Goal: Information Seeking & Learning: Learn about a topic

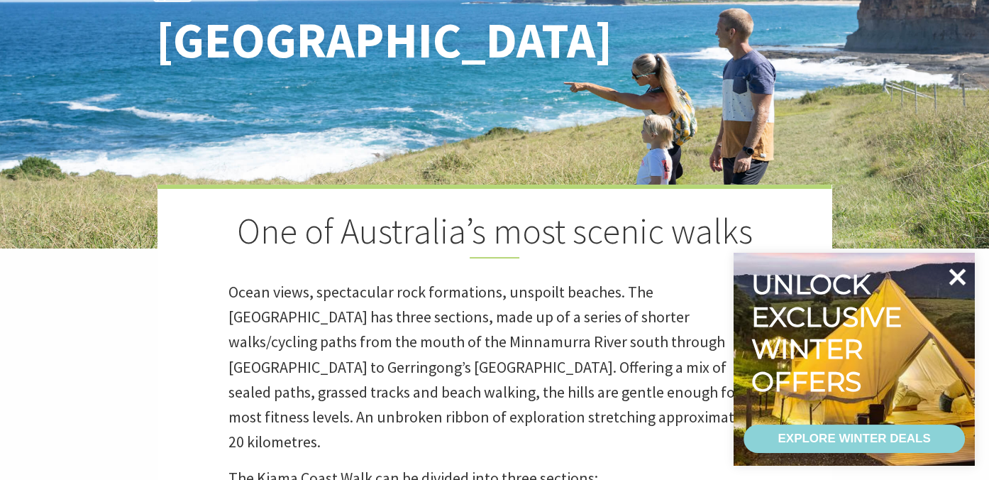
click at [952, 278] on icon at bounding box center [957, 277] width 34 height 34
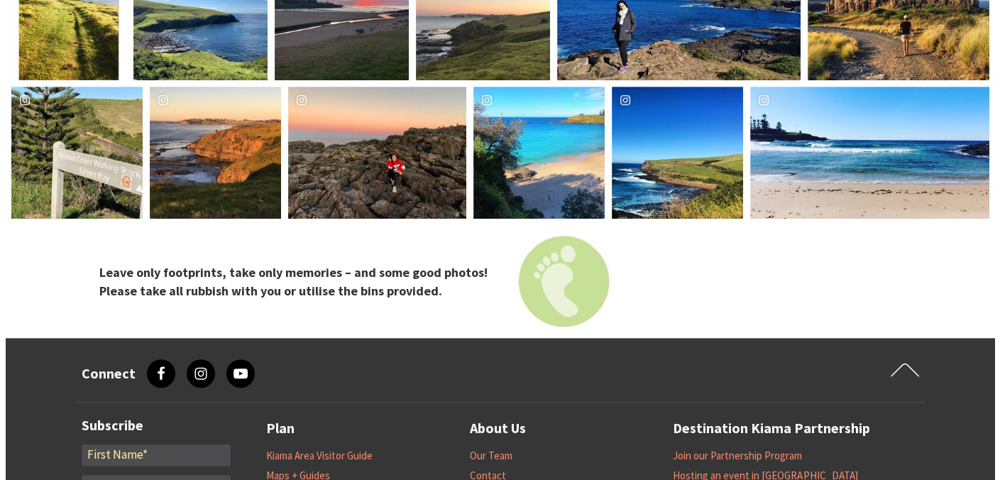
scroll to position [5568, 0]
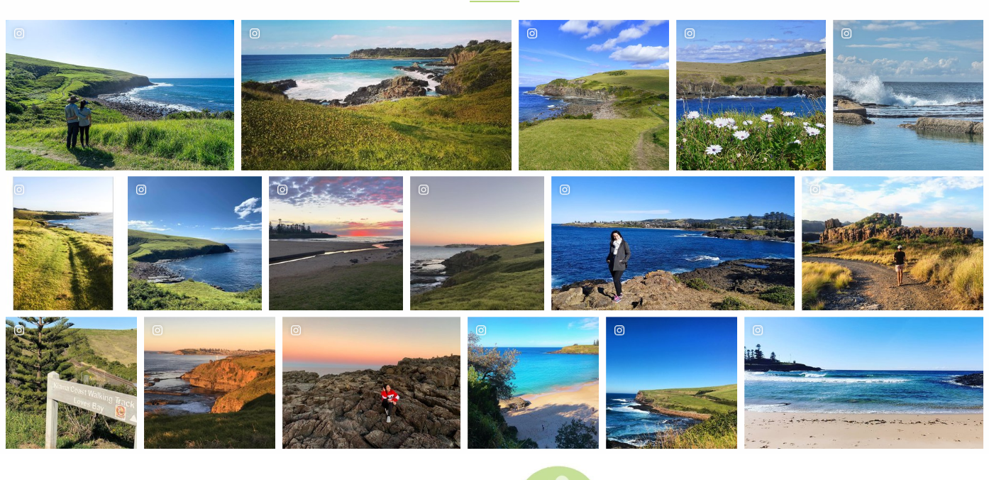
click at [52, 317] on div "mistermerk58 Location Kiama to Gerringong walk" at bounding box center [71, 382] width 131 height 131
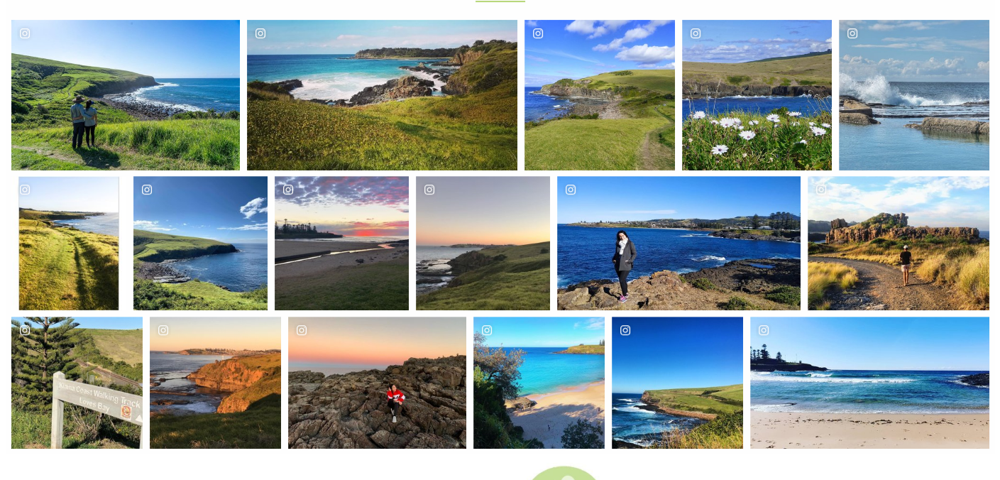
scroll to position [446, 1017]
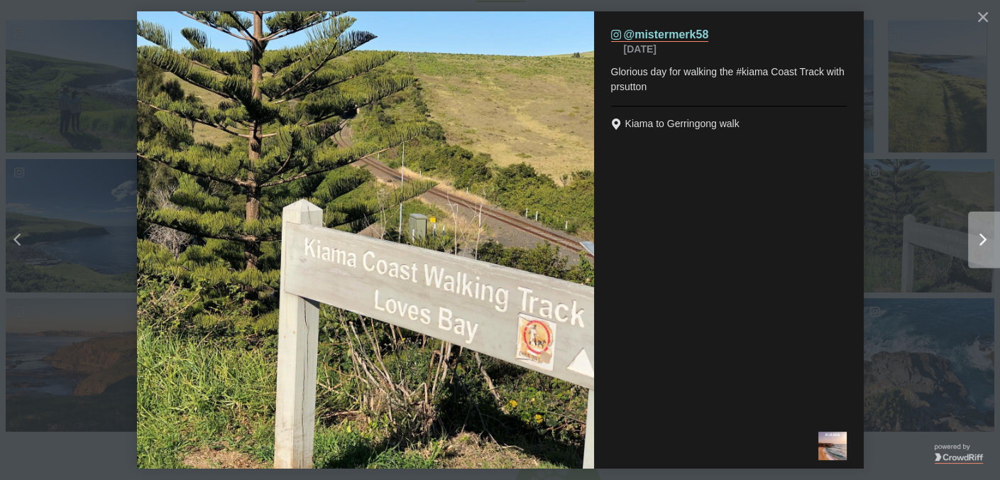
click at [984, 238] on icon "chevron right icon" at bounding box center [982, 240] width 7 height 13
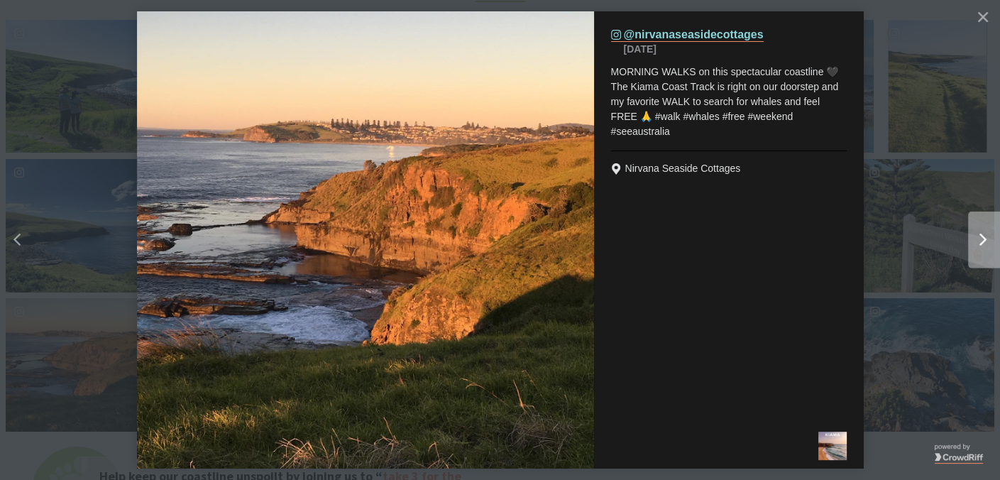
click at [984, 238] on icon "chevron right icon" at bounding box center [982, 240] width 7 height 13
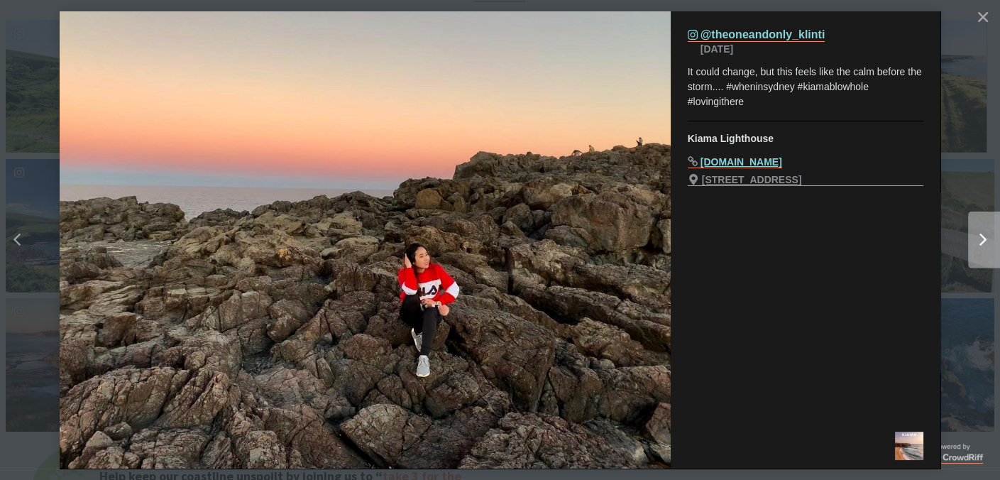
click at [984, 238] on icon "chevron right icon" at bounding box center [982, 240] width 7 height 13
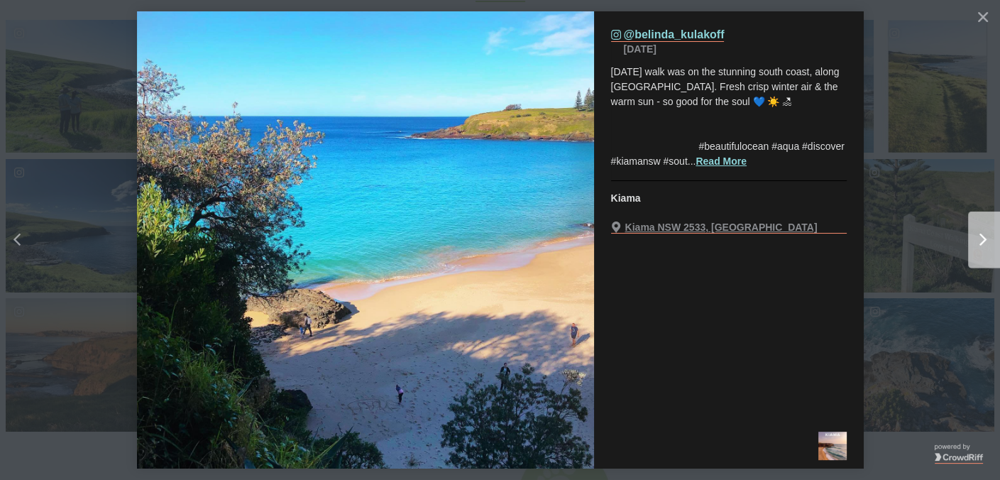
click at [984, 238] on icon "chevron right icon" at bounding box center [982, 240] width 7 height 13
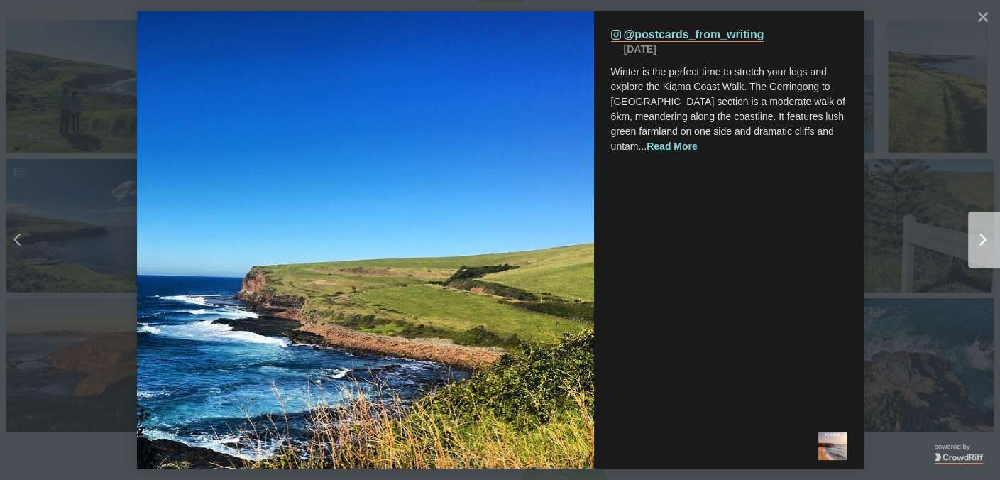
click at [984, 238] on icon "chevron right icon" at bounding box center [982, 240] width 7 height 13
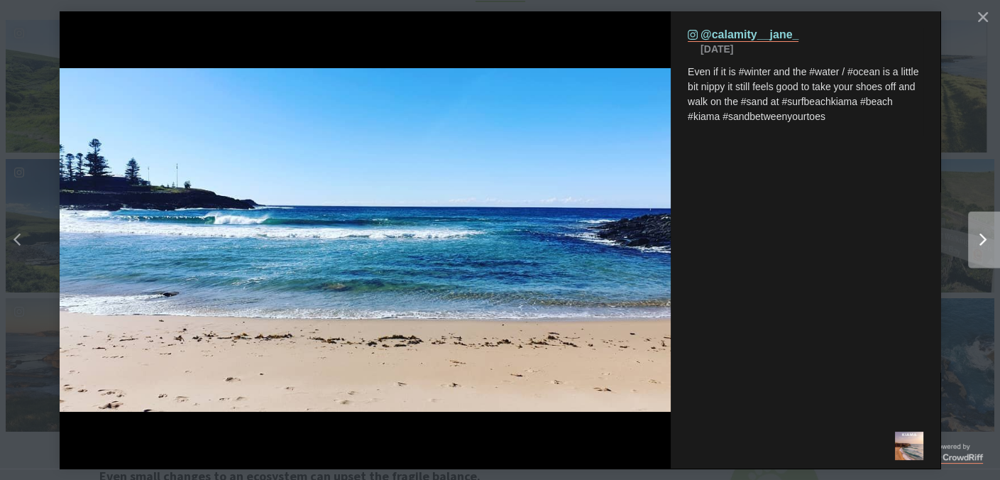
click at [982, 242] on icon "chevron right icon" at bounding box center [982, 240] width 7 height 13
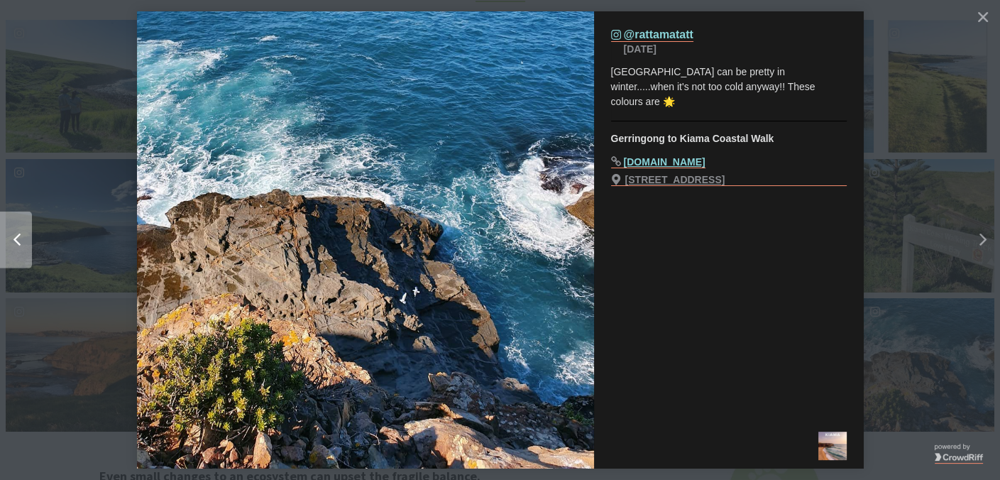
click at [13, 241] on icon "Left" at bounding box center [16, 240] width 7 height 13
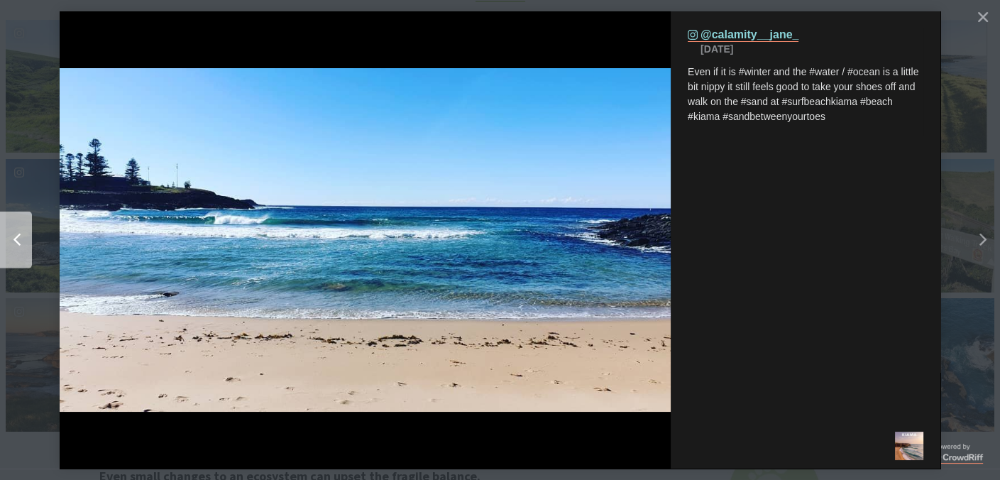
click at [13, 241] on icon "Left" at bounding box center [16, 240] width 7 height 13
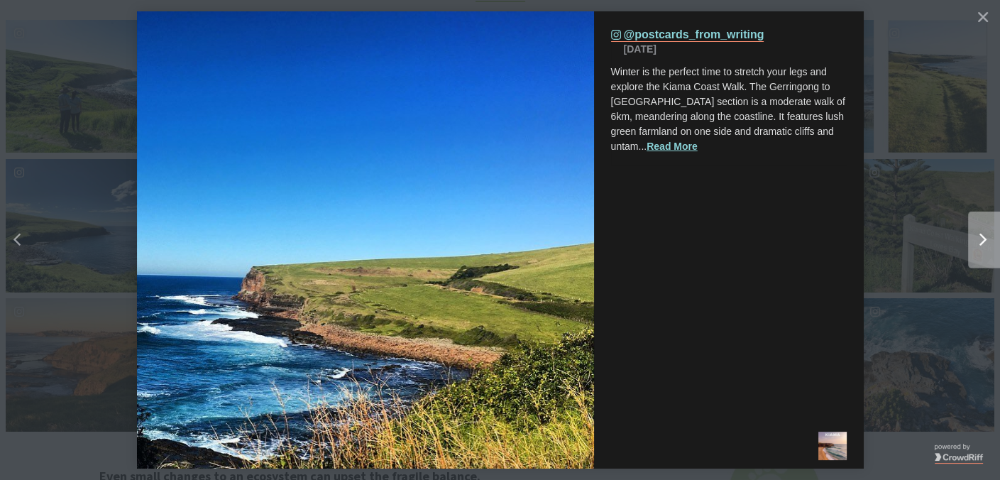
click at [979, 237] on icon "Right" at bounding box center [982, 240] width 7 height 13
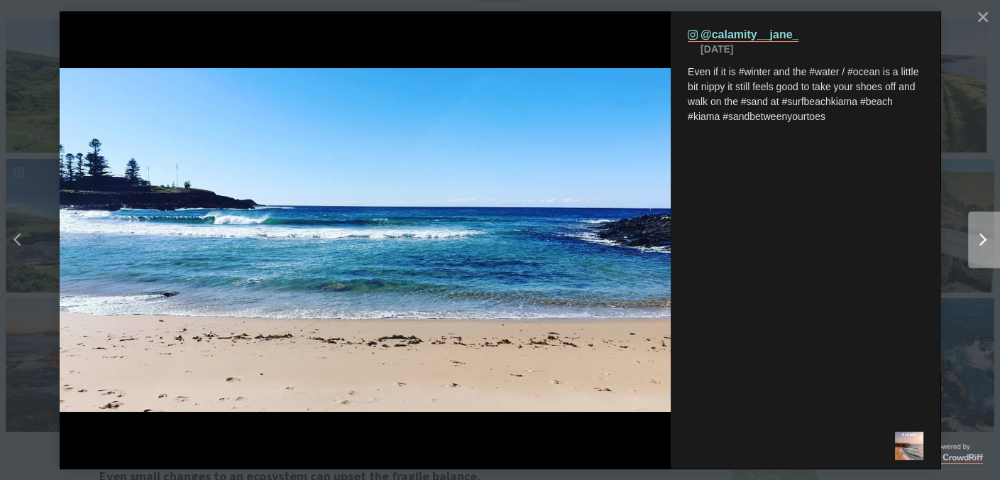
click at [985, 238] on icon "Right" at bounding box center [982, 240] width 7 height 13
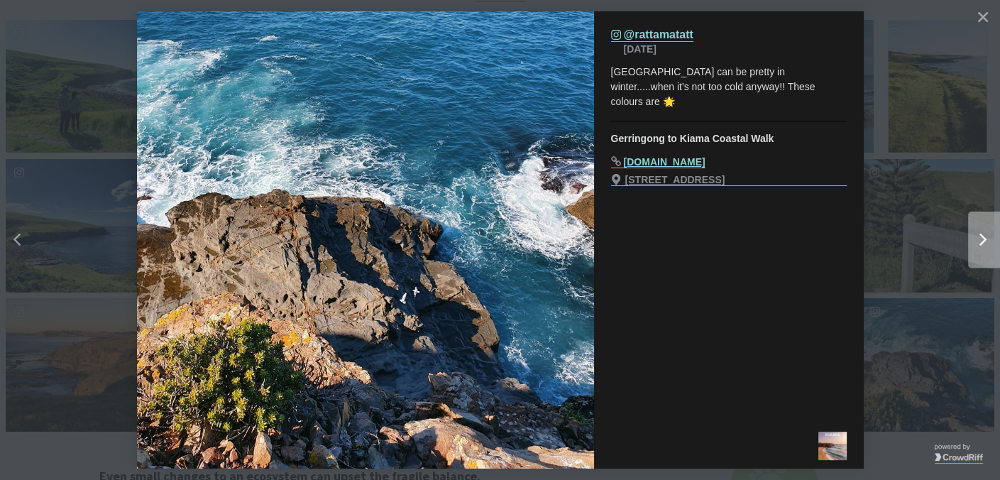
click at [984, 236] on icon "Right" at bounding box center [982, 240] width 7 height 13
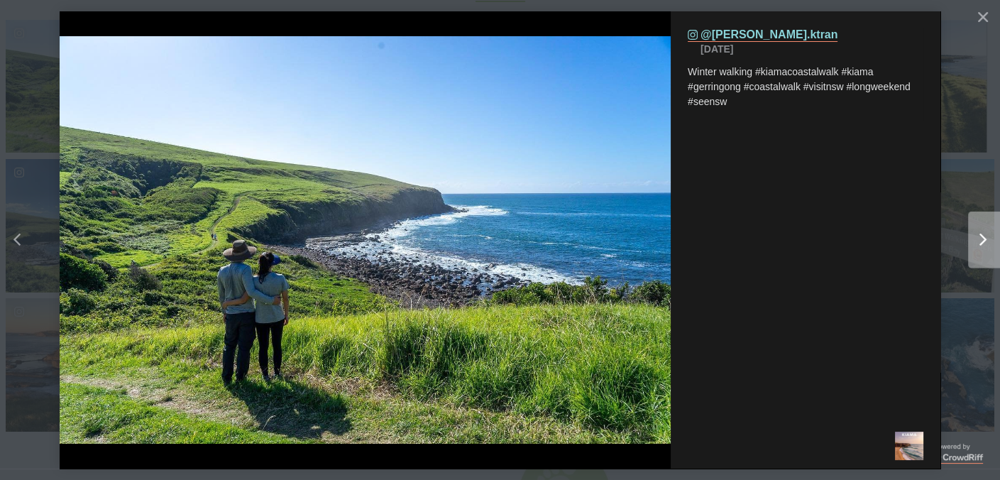
click at [984, 238] on icon "chevron right icon" at bounding box center [982, 240] width 7 height 13
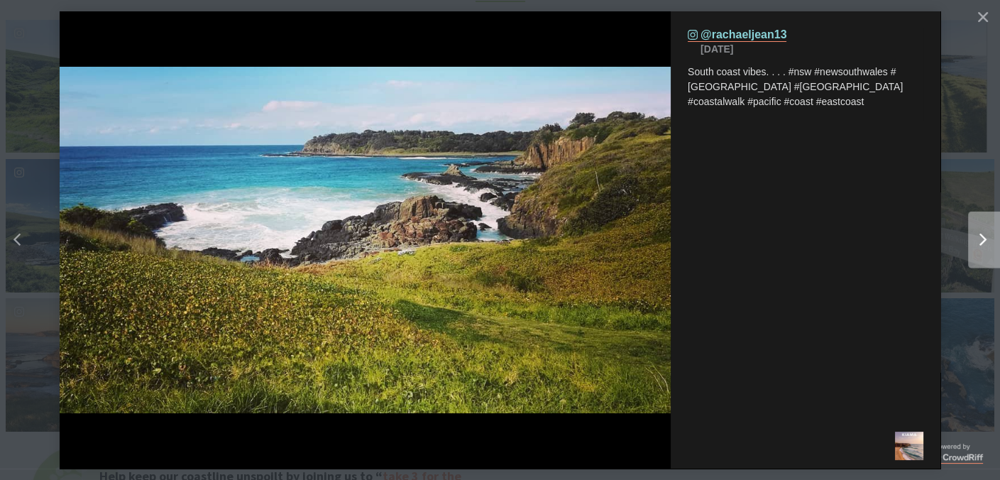
click at [982, 236] on icon "chevron right icon" at bounding box center [982, 240] width 7 height 13
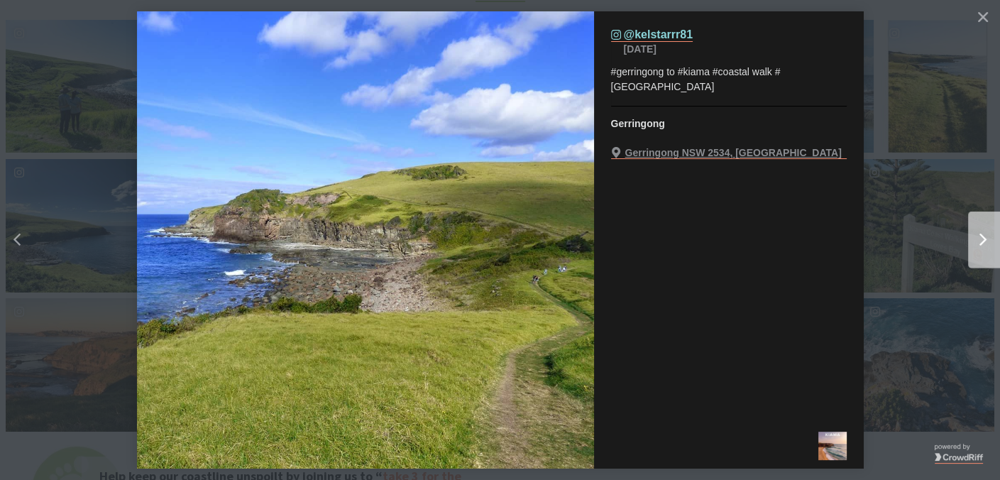
click at [982, 236] on icon "chevron right icon" at bounding box center [982, 240] width 7 height 13
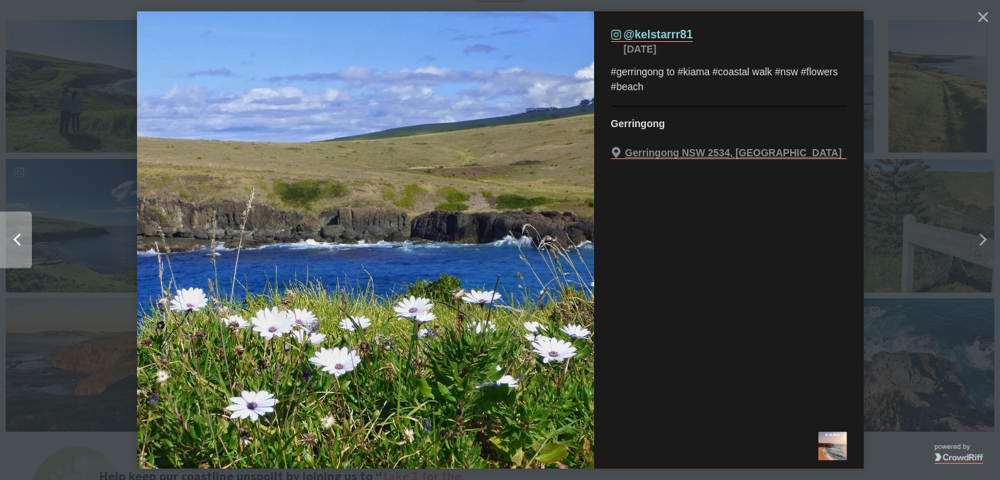
click at [20, 234] on icon "Left" at bounding box center [16, 240] width 7 height 13
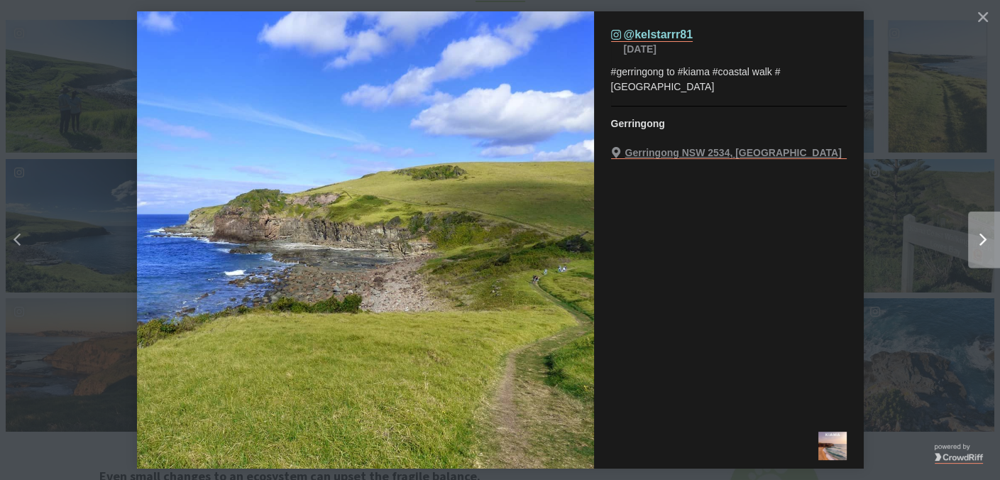
click at [983, 237] on icon "chevron right icon" at bounding box center [982, 240] width 7 height 13
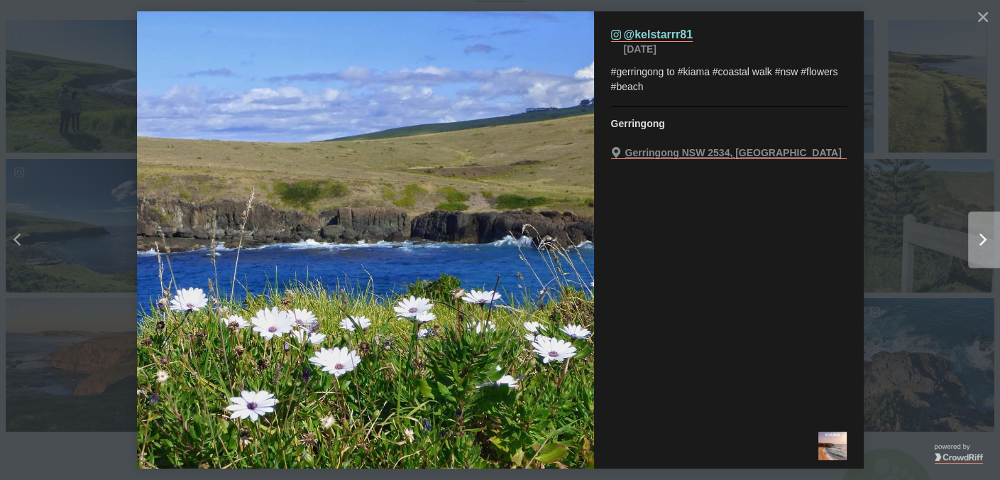
click at [982, 235] on icon "Right" at bounding box center [982, 240] width 7 height 13
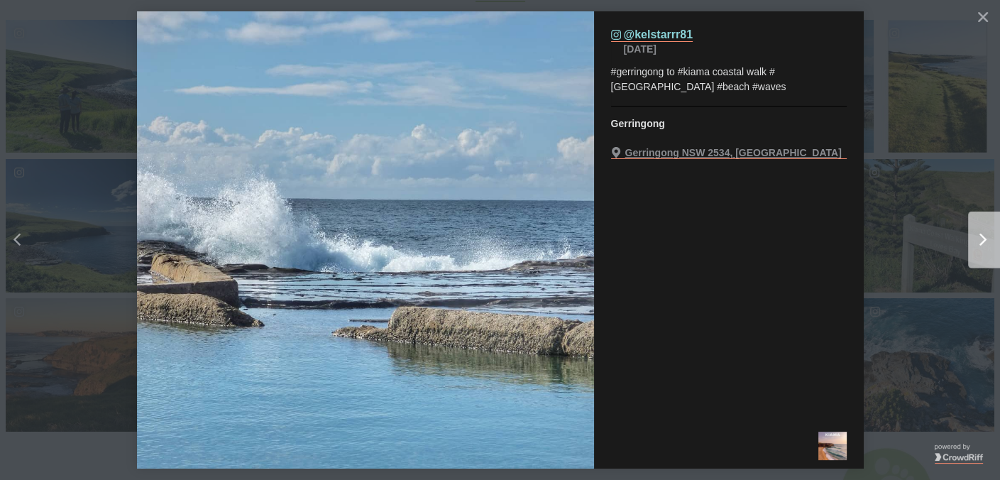
click at [982, 235] on icon "Right" at bounding box center [982, 240] width 7 height 13
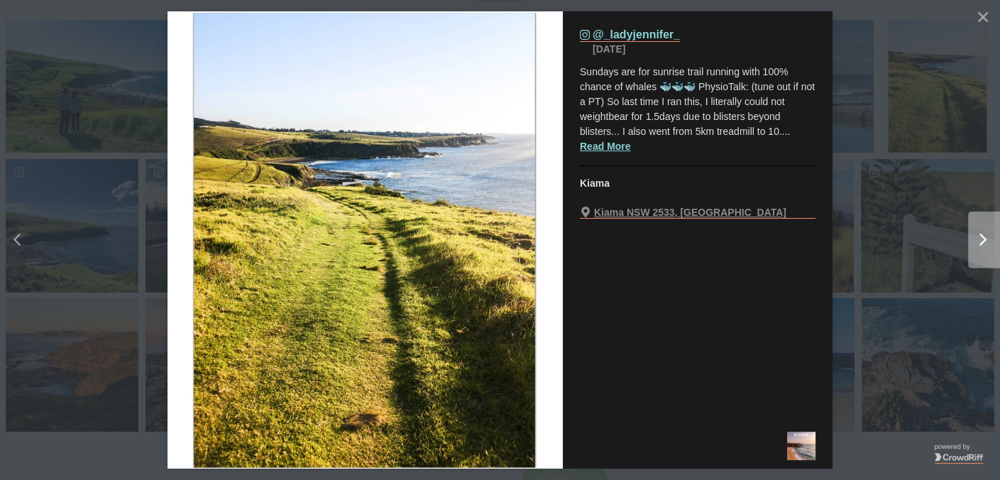
click at [979, 241] on icon "Right" at bounding box center [982, 240] width 7 height 13
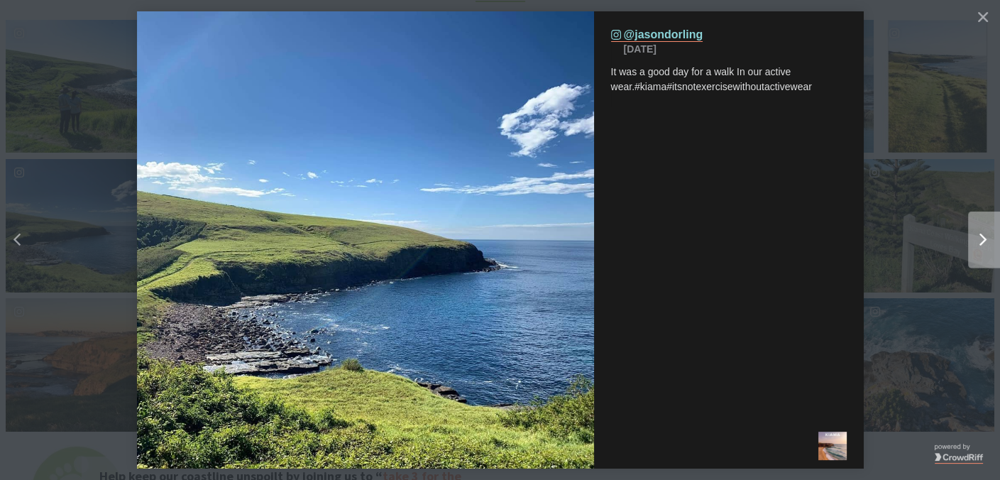
click at [984, 239] on icon "chevron right icon" at bounding box center [982, 240] width 7 height 13
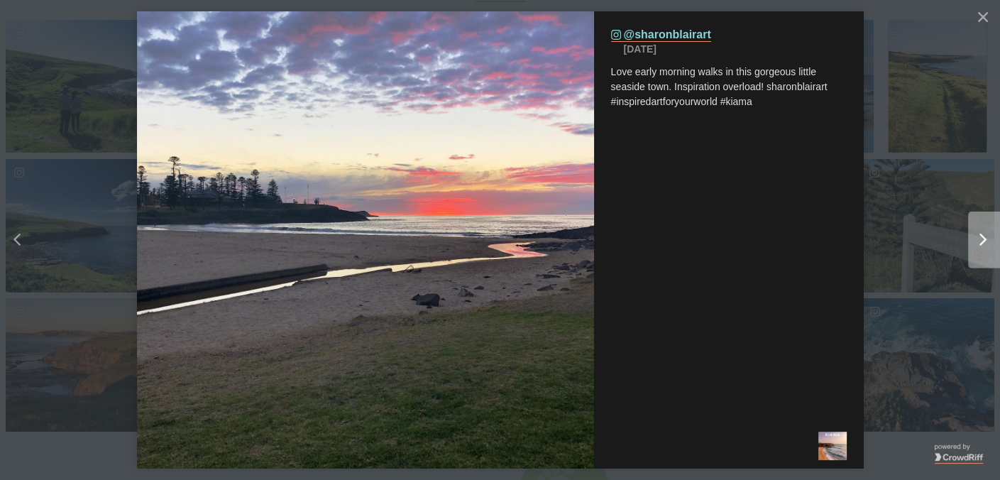
click at [975, 238] on div "Right" at bounding box center [978, 240] width 18 height 13
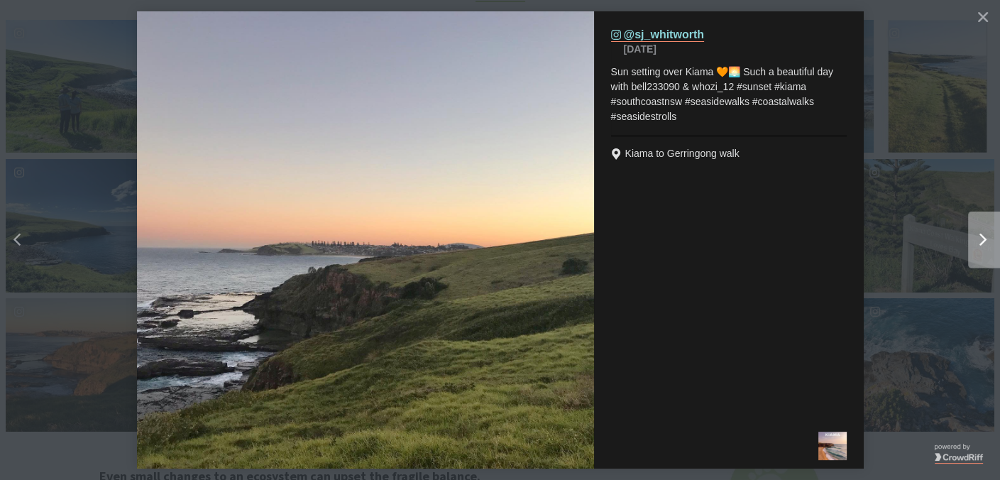
click at [975, 237] on div "Right" at bounding box center [978, 240] width 18 height 13
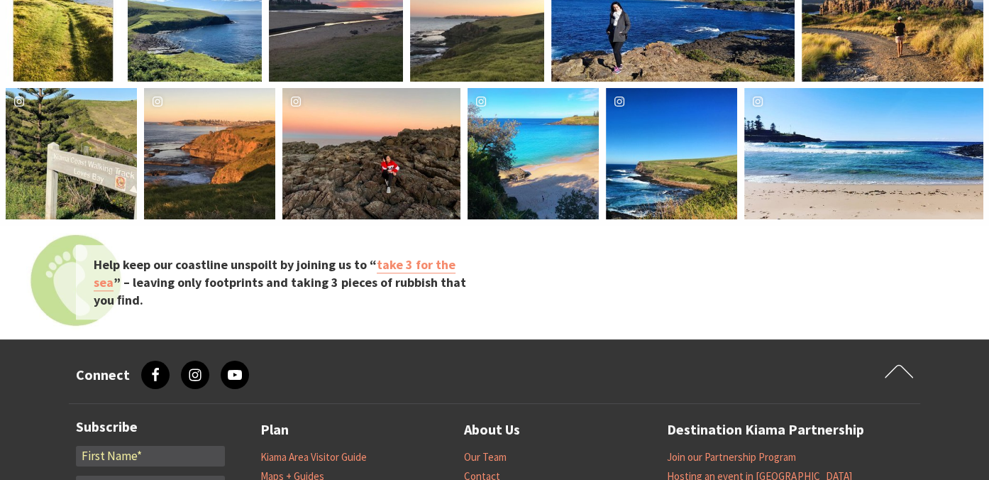
scroll to position [5148, 0]
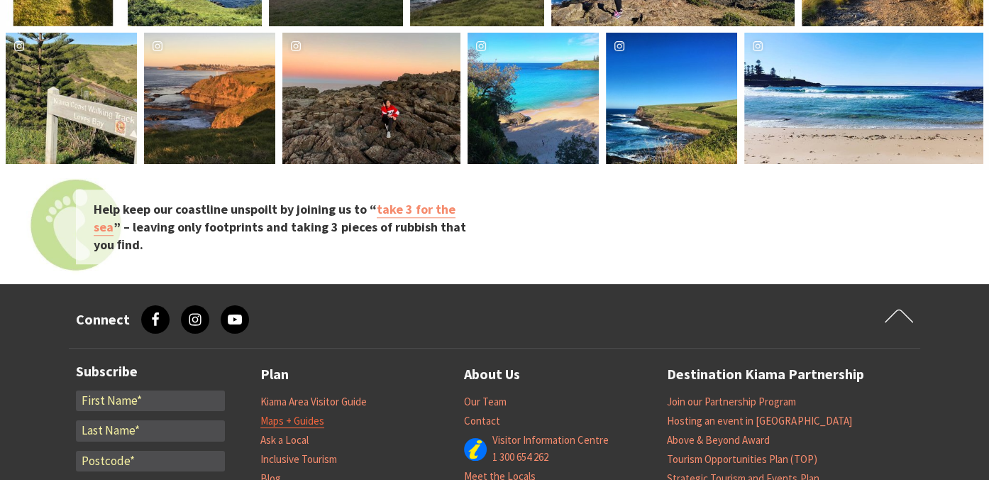
click at [291, 414] on link "Maps + Guides" at bounding box center [292, 421] width 64 height 14
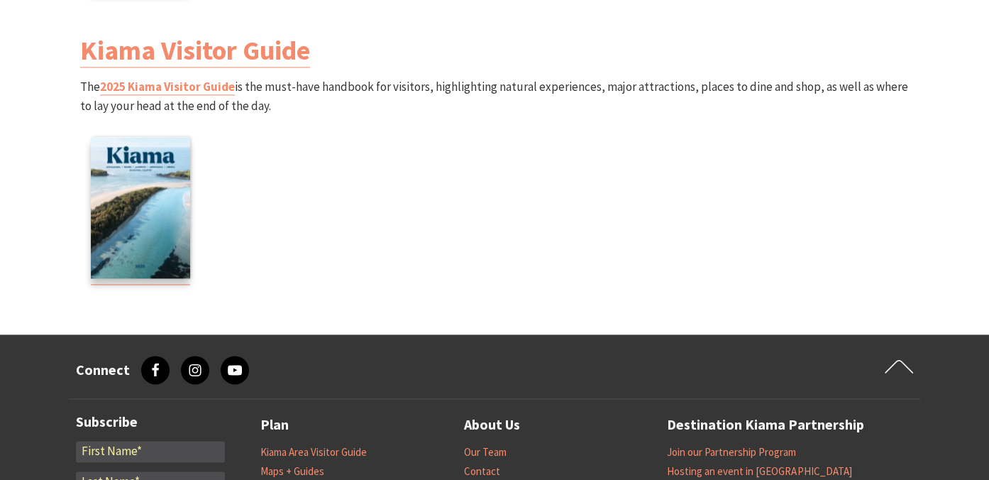
scroll to position [1845, 0]
